Goal: Book appointment/travel/reservation

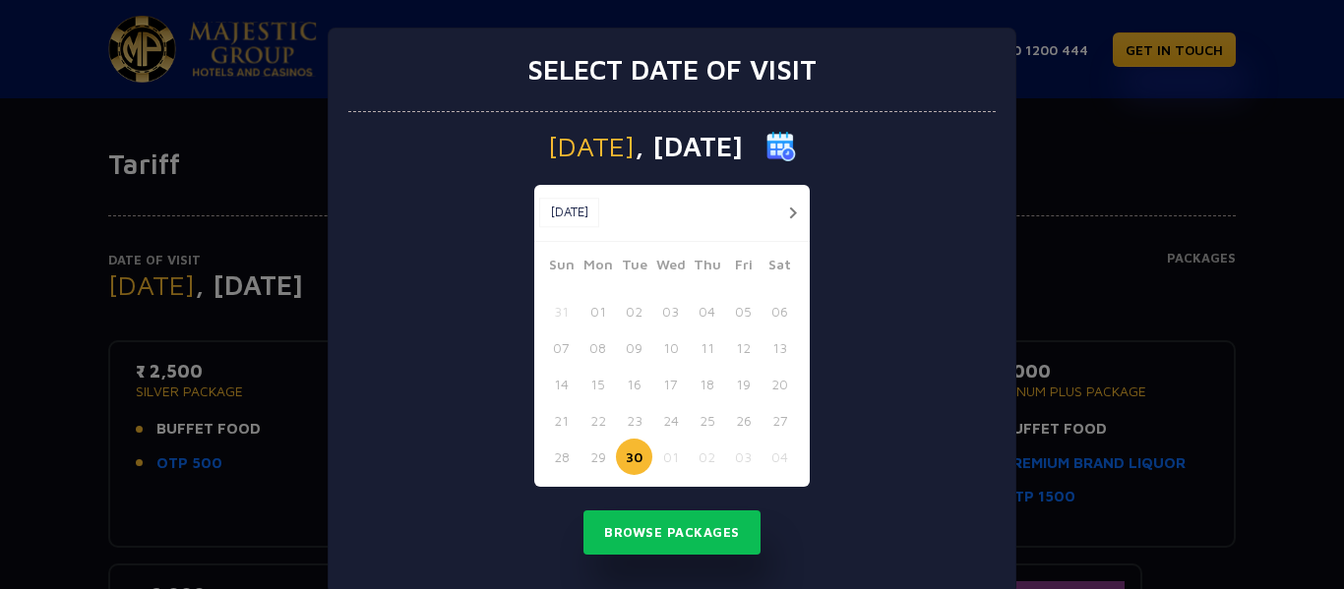
click at [780, 223] on button "button" at bounding box center [792, 213] width 25 height 25
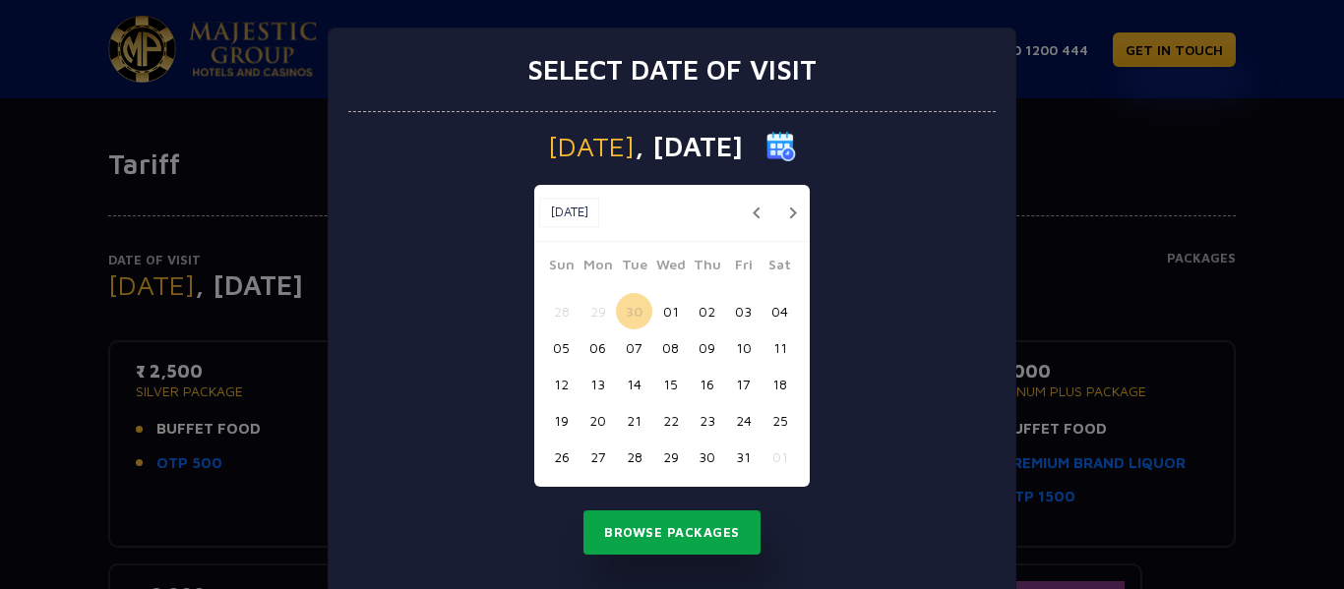
click at [636, 528] on button "Browse Packages" at bounding box center [672, 533] width 177 height 45
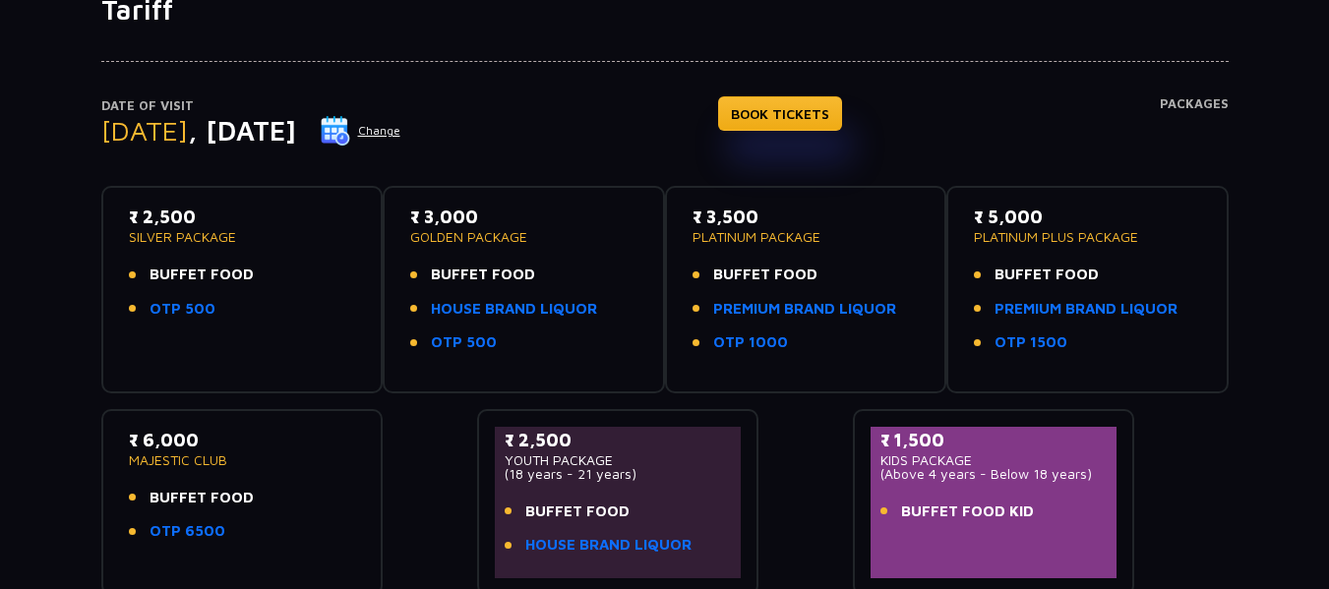
scroll to position [197, 0]
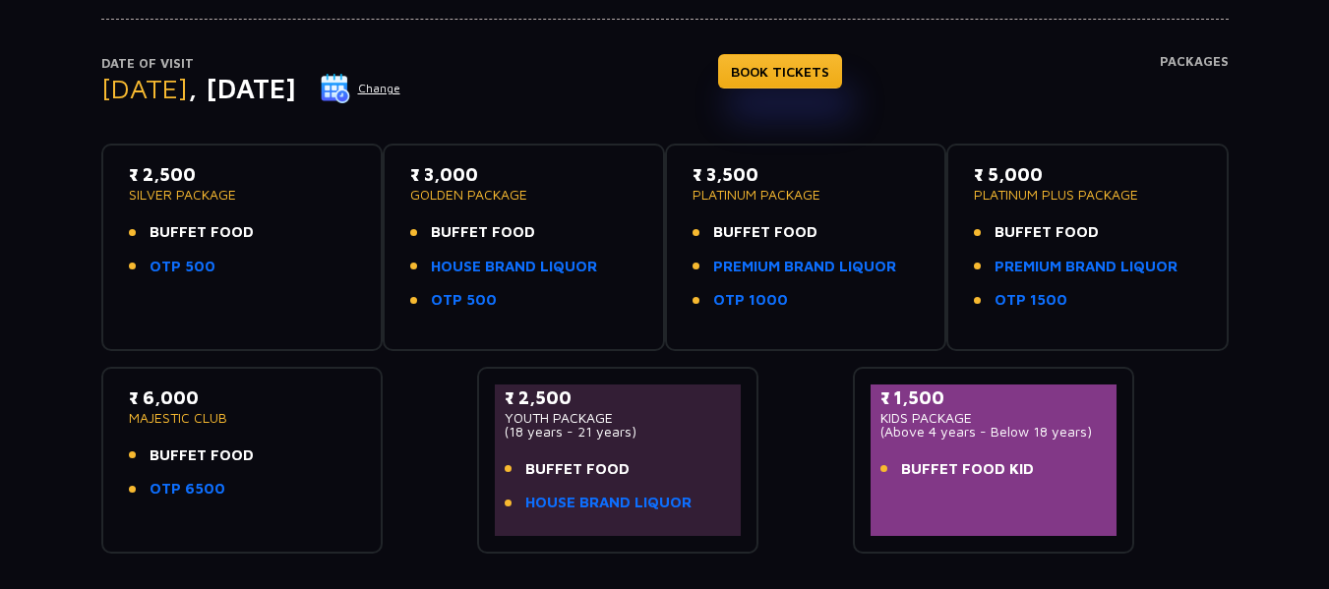
click at [401, 84] on button "Change" at bounding box center [361, 88] width 82 height 31
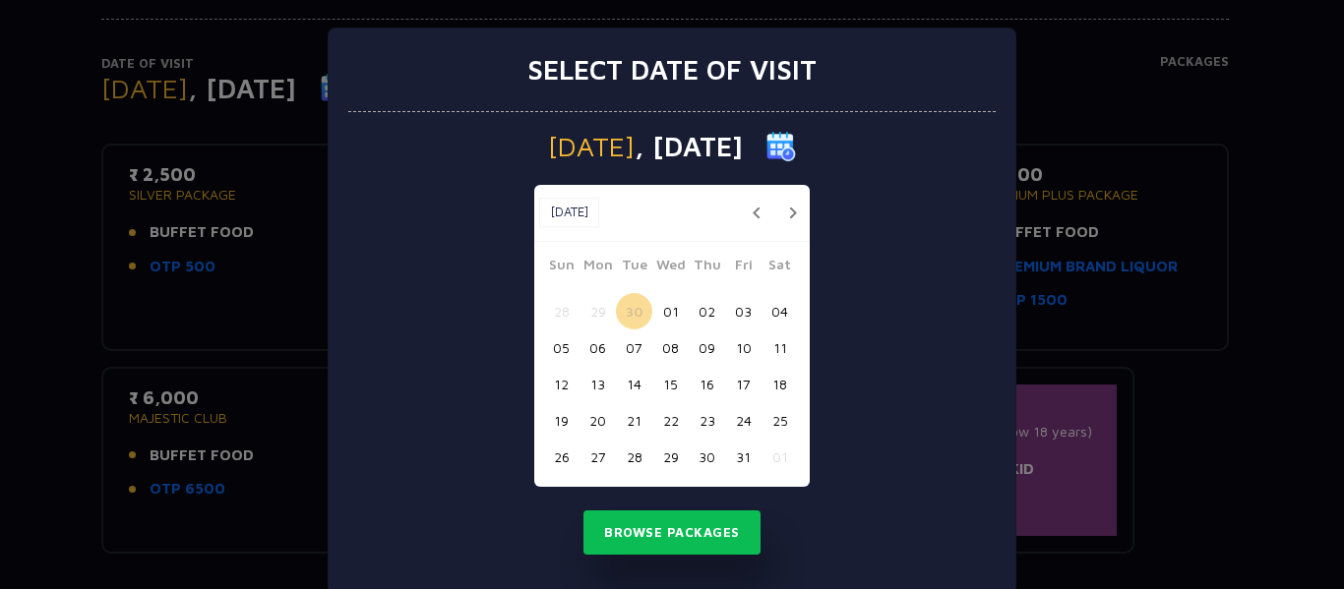
click at [788, 220] on button "button" at bounding box center [792, 213] width 25 height 25
click at [769, 220] on button "button" at bounding box center [756, 213] width 25 height 25
click at [787, 220] on button "button" at bounding box center [792, 213] width 25 height 25
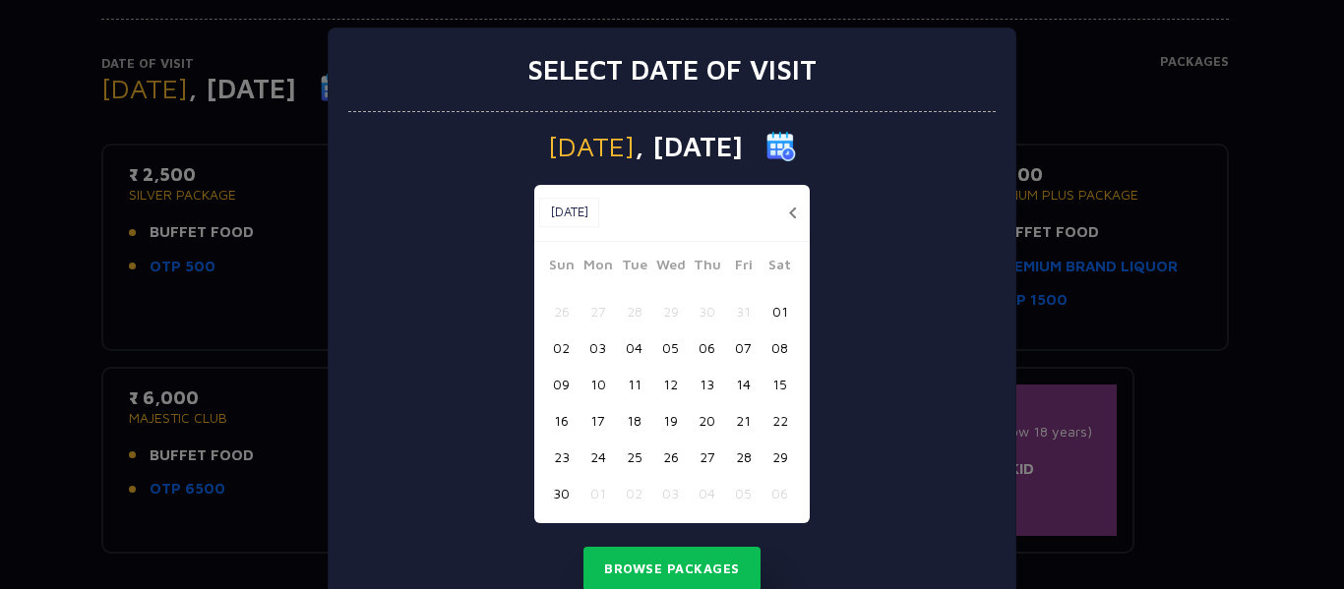
click at [563, 383] on button "09" at bounding box center [561, 384] width 36 height 36
click at [591, 394] on button "10" at bounding box center [598, 384] width 36 height 36
click at [702, 570] on button "Browse Packages" at bounding box center [672, 569] width 177 height 45
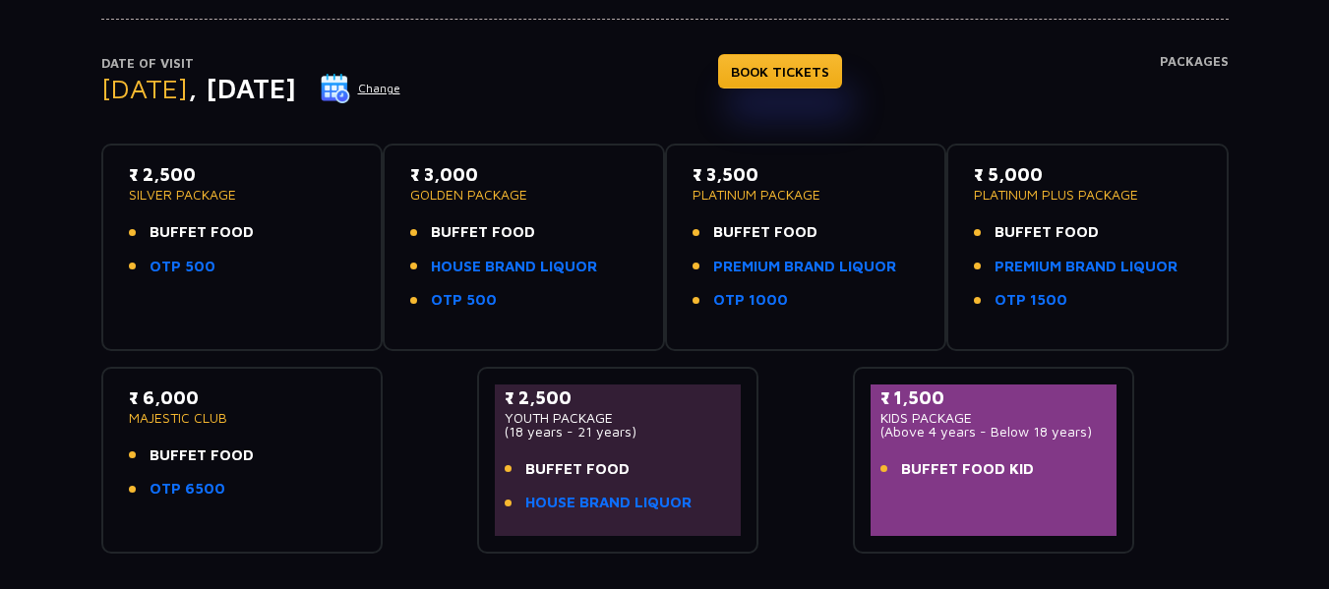
click at [401, 93] on button "Change" at bounding box center [361, 88] width 82 height 31
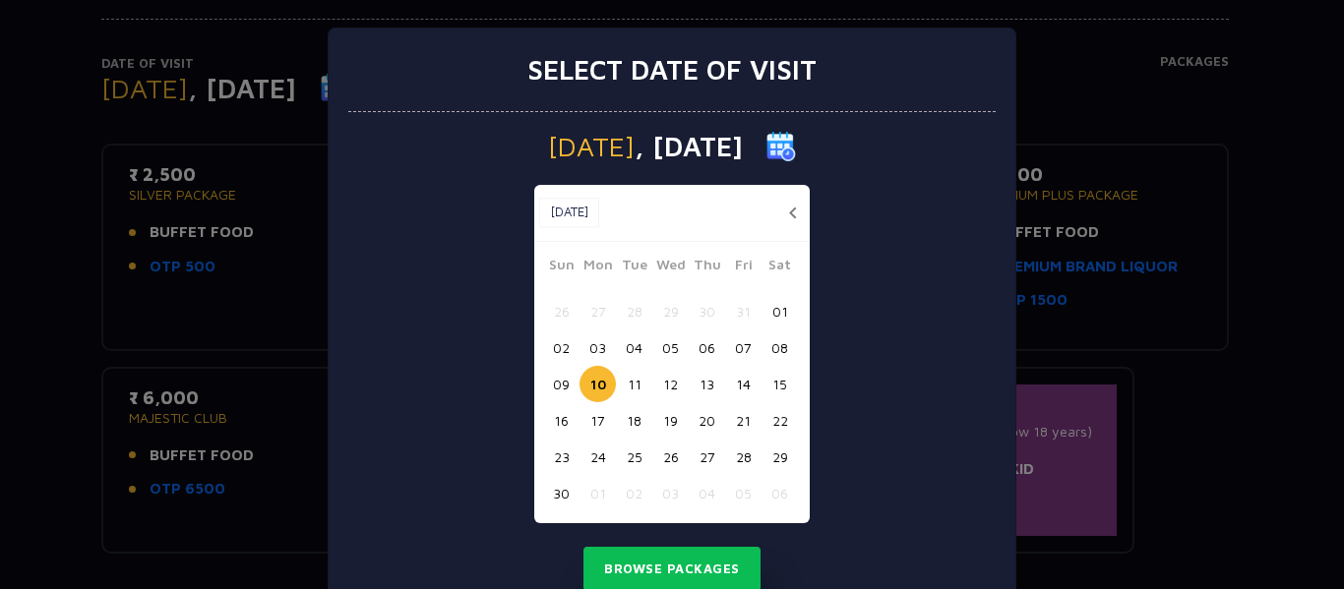
click at [546, 388] on button "09" at bounding box center [561, 384] width 36 height 36
click at [669, 559] on button "Browse Packages" at bounding box center [672, 569] width 177 height 45
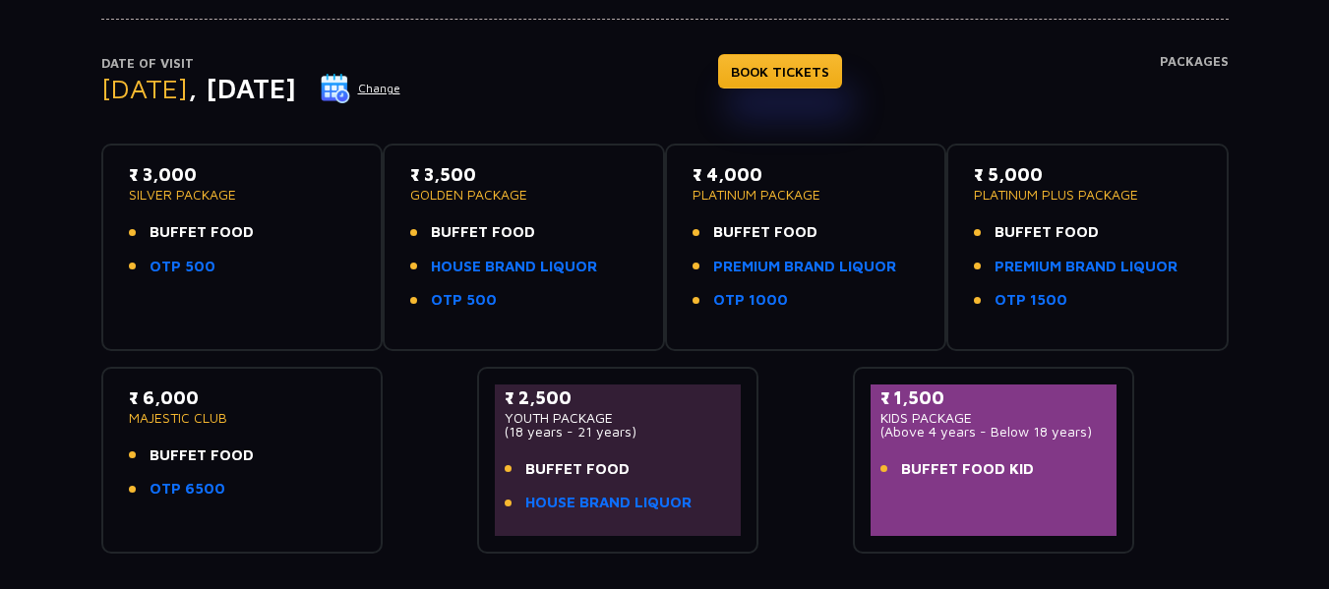
click at [401, 94] on button "Change" at bounding box center [361, 88] width 82 height 31
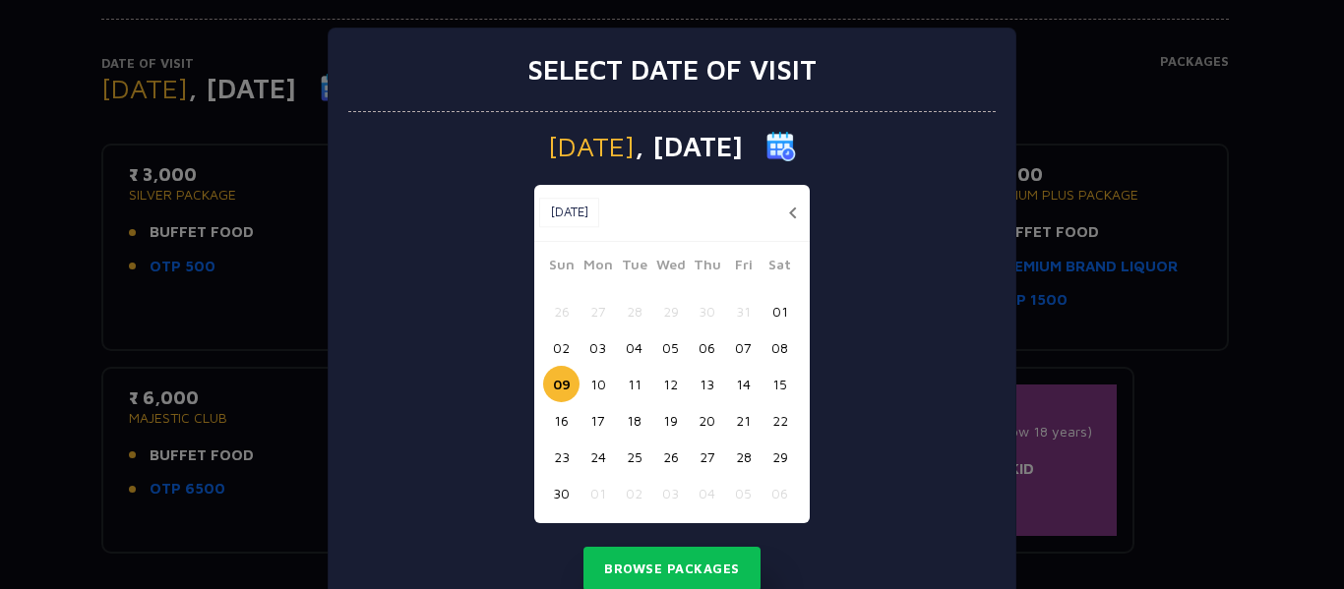
click at [594, 385] on button "10" at bounding box center [598, 384] width 36 height 36
click at [655, 561] on button "Browse Packages" at bounding box center [672, 569] width 177 height 45
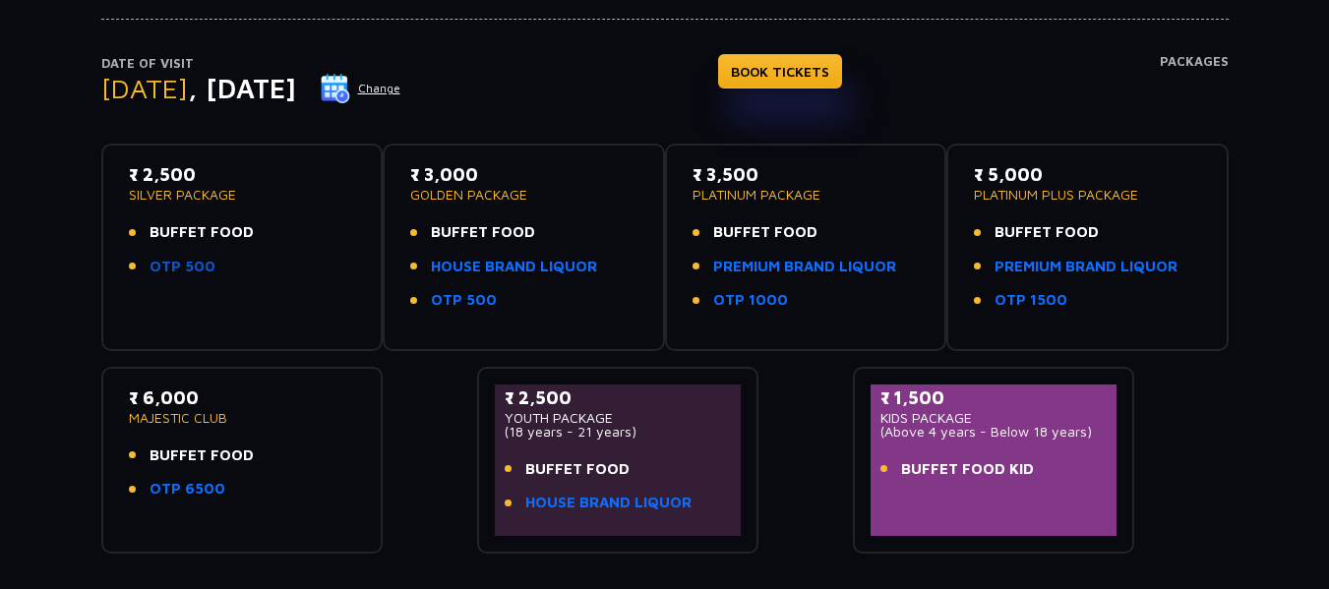
click at [178, 263] on link "OTP 500" at bounding box center [183, 267] width 66 height 23
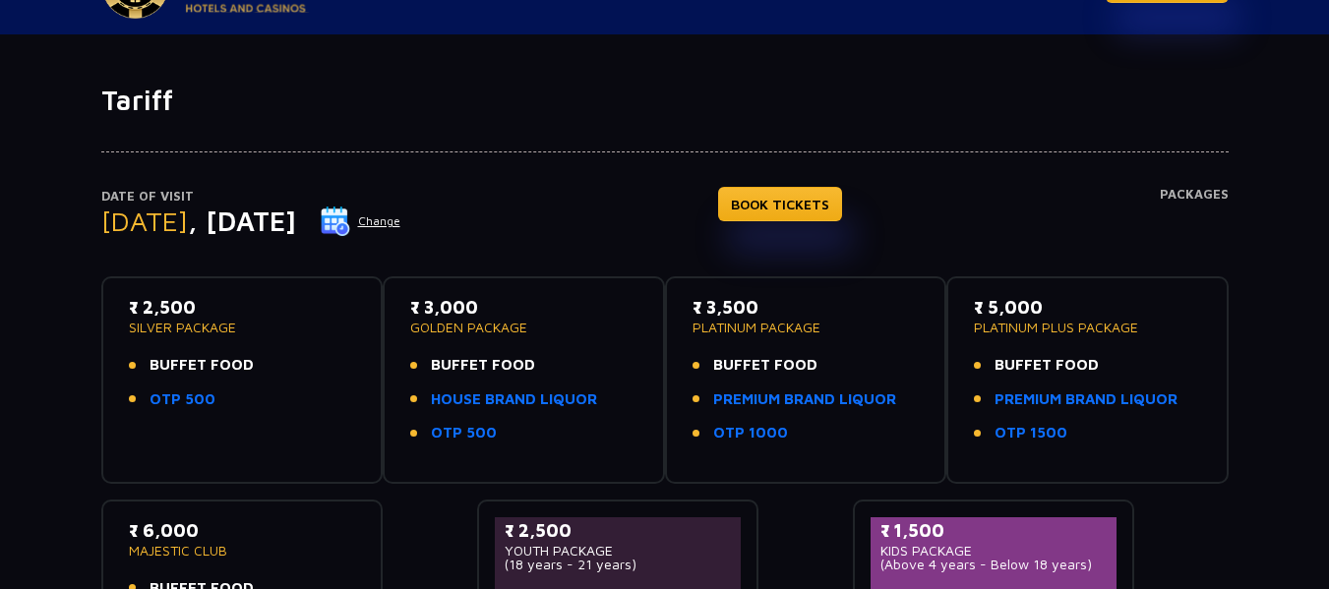
scroll to position [197, 0]
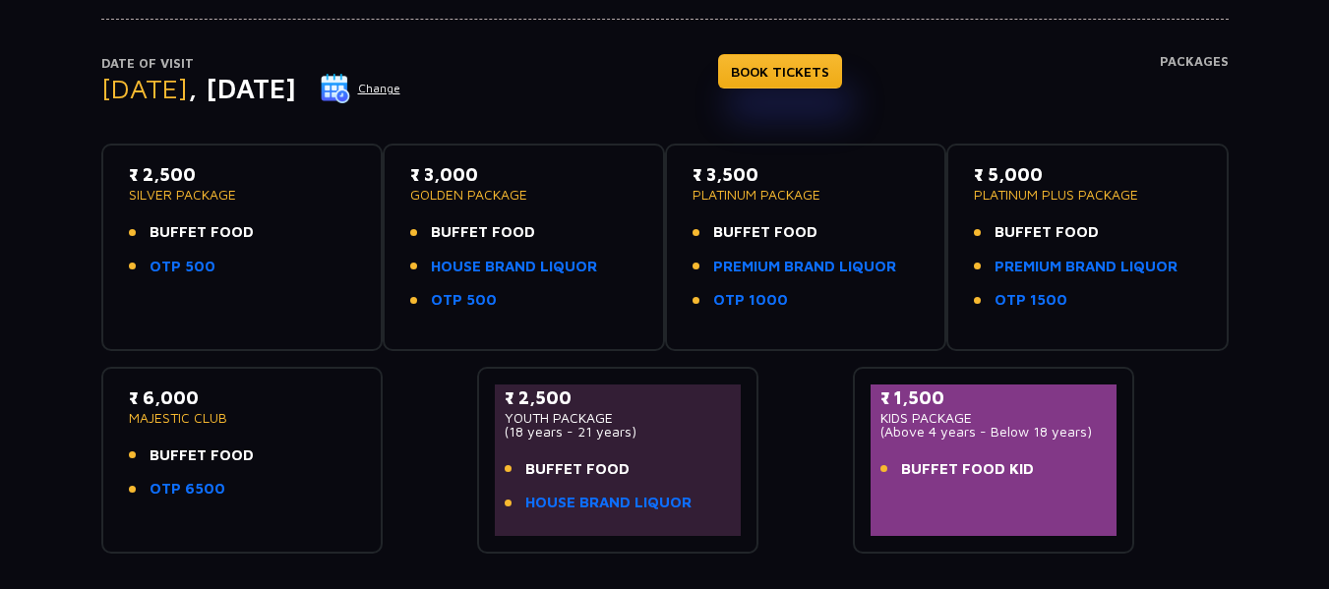
click at [174, 235] on span "BUFFET FOOD" at bounding box center [202, 232] width 104 height 23
click at [520, 265] on link "HOUSE BRAND LIQUOR" at bounding box center [514, 267] width 166 height 23
